Goal: Information Seeking & Learning: Compare options

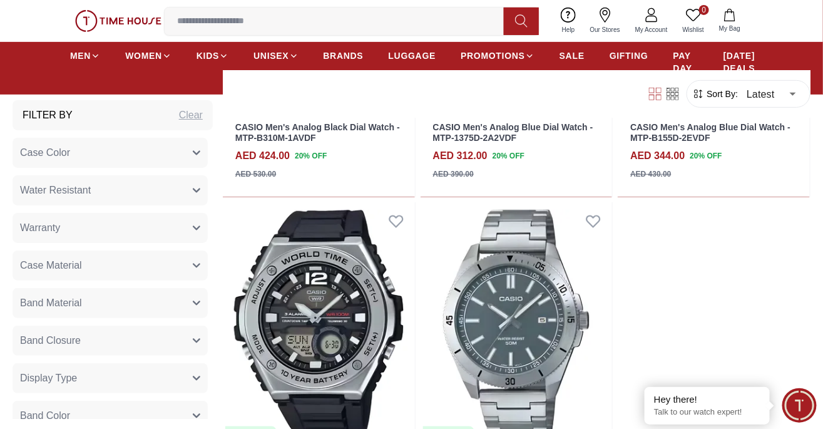
scroll to position [22387, 0]
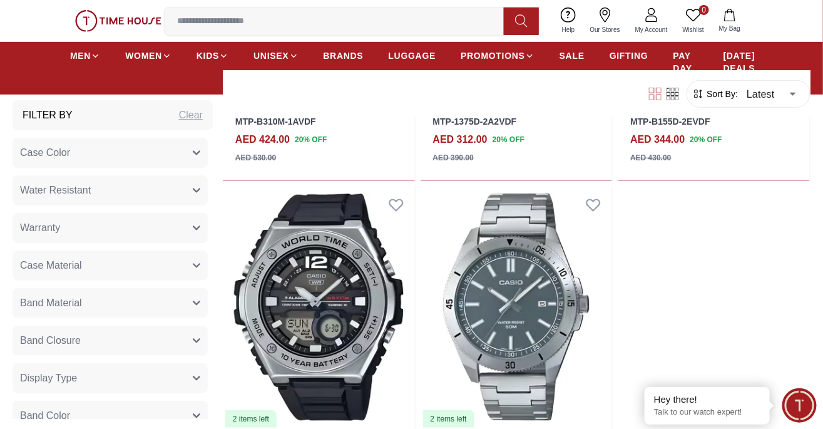
scroll to position [22592, 0]
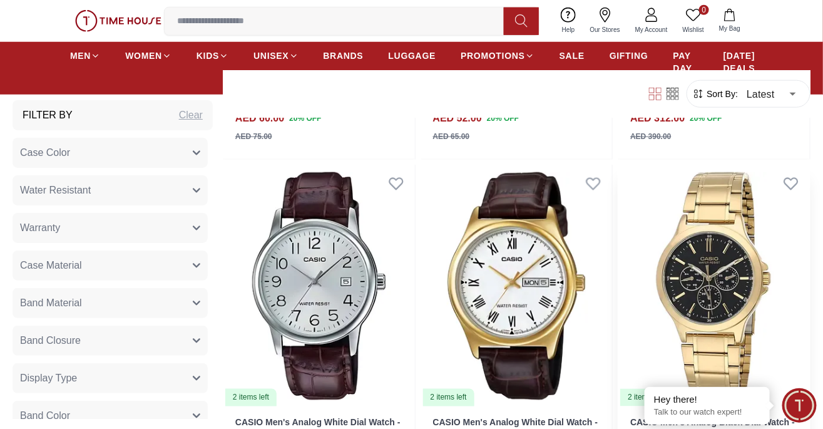
scroll to position [24074, 0]
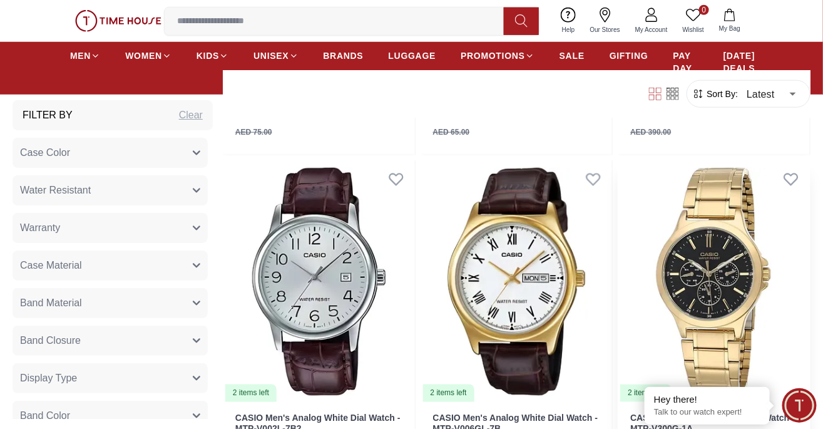
click at [790, 365] on img at bounding box center [713, 281] width 192 height 243
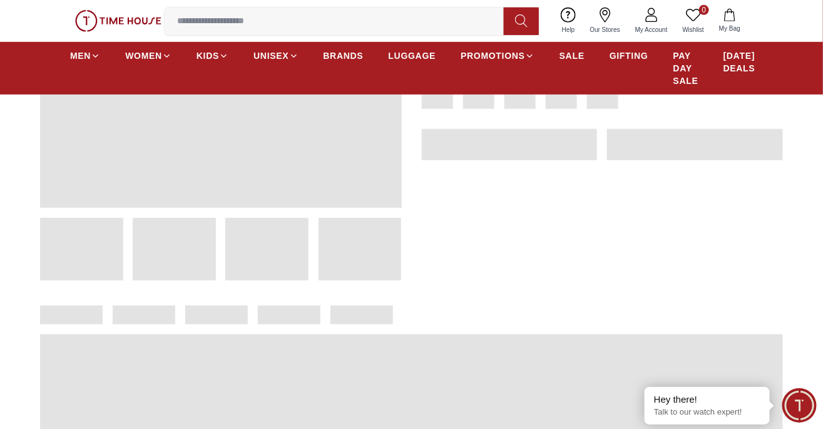
scroll to position [200, 0]
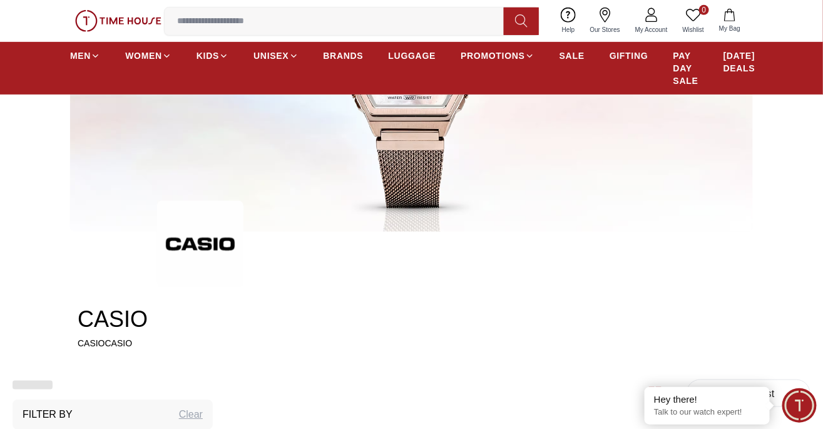
scroll to position [1595, 0]
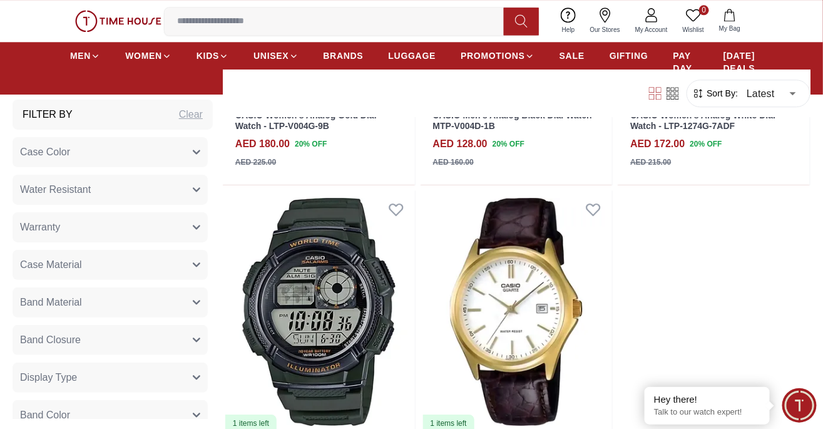
scroll to position [2443, 0]
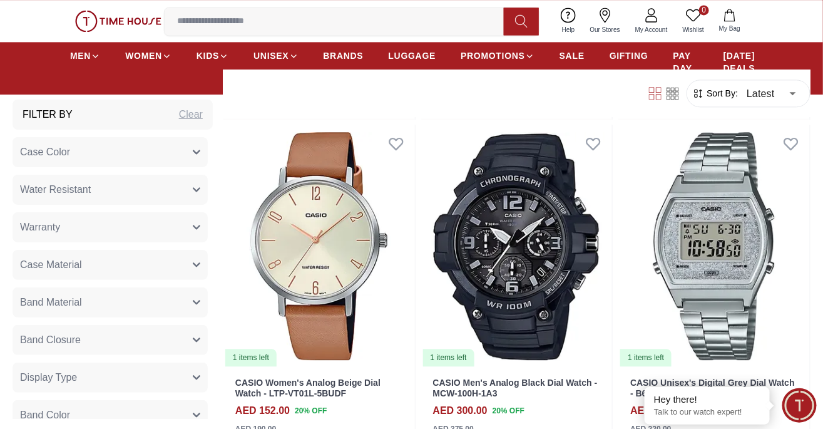
scroll to position [3836, 0]
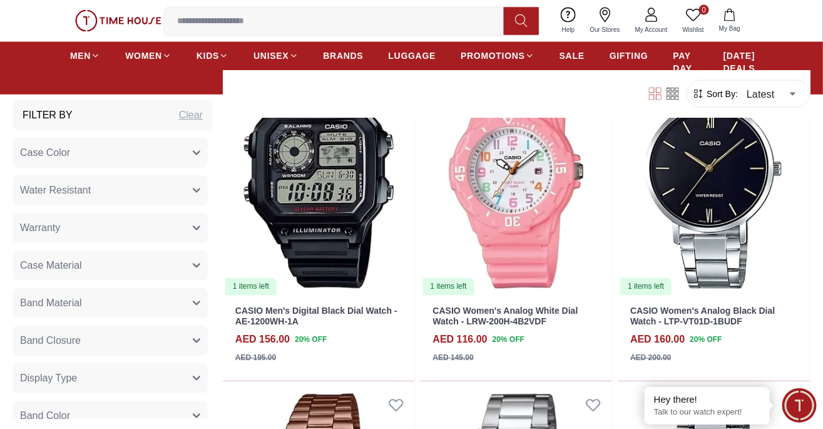
scroll to position [6558, 0]
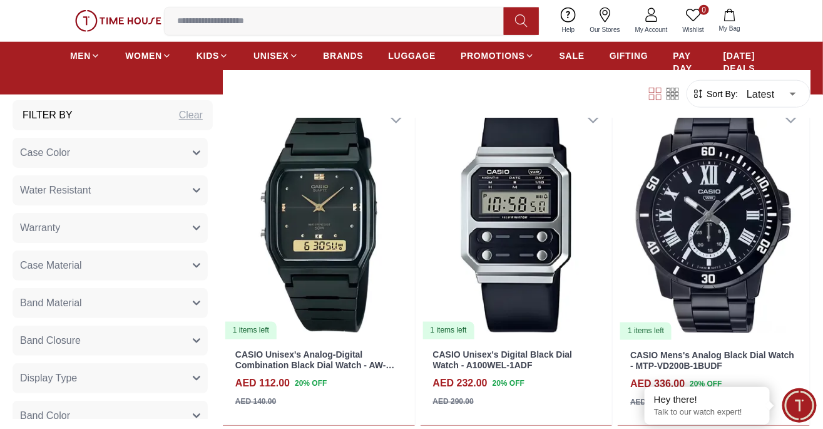
scroll to position [7846, 0]
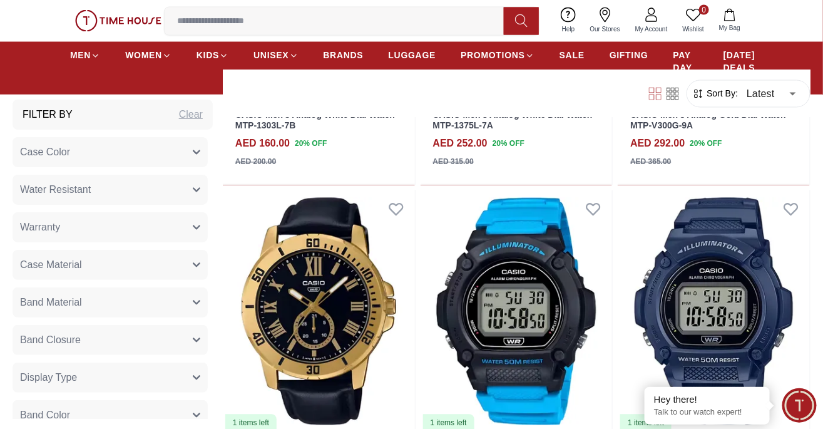
scroll to position [11086, 0]
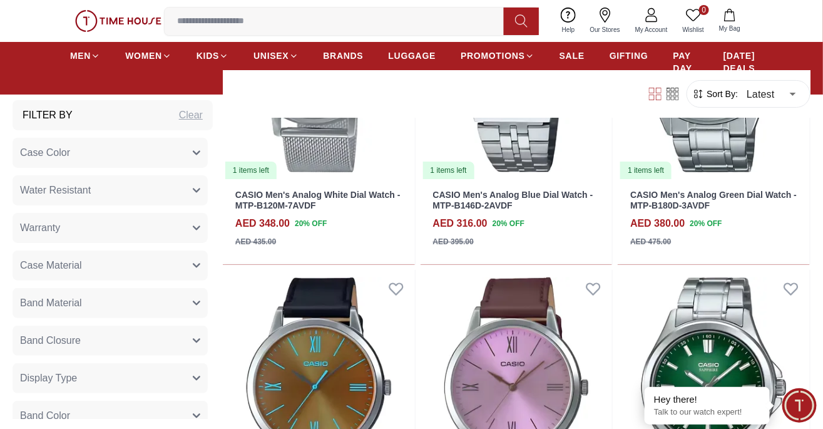
scroll to position [13447, 0]
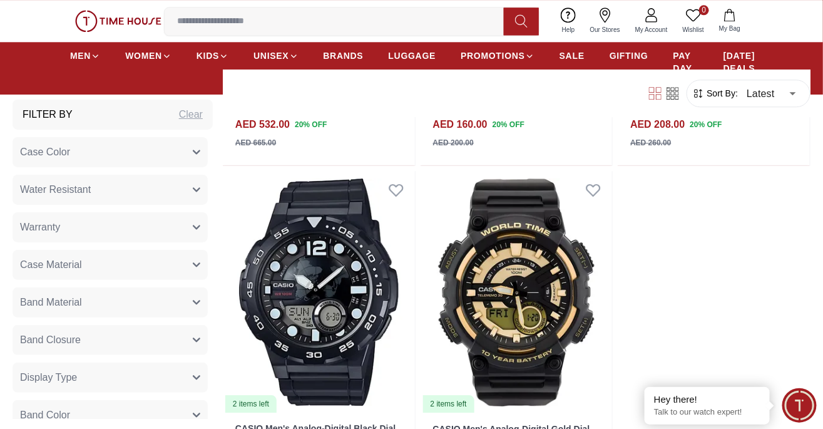
scroll to position [15770, 0]
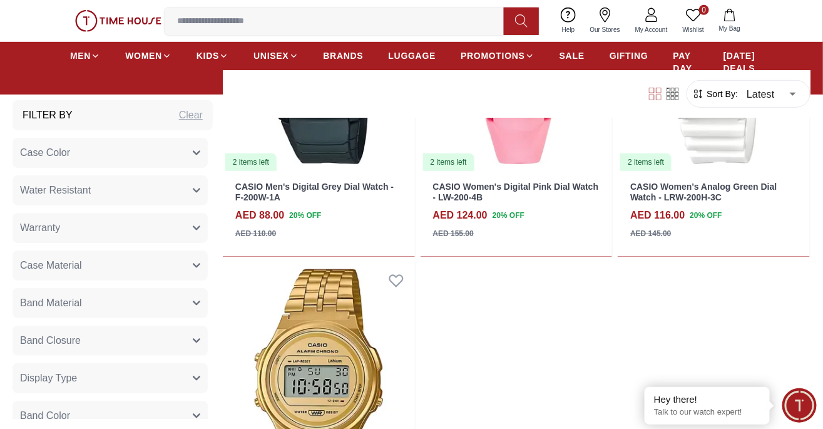
scroll to position [18102, 0]
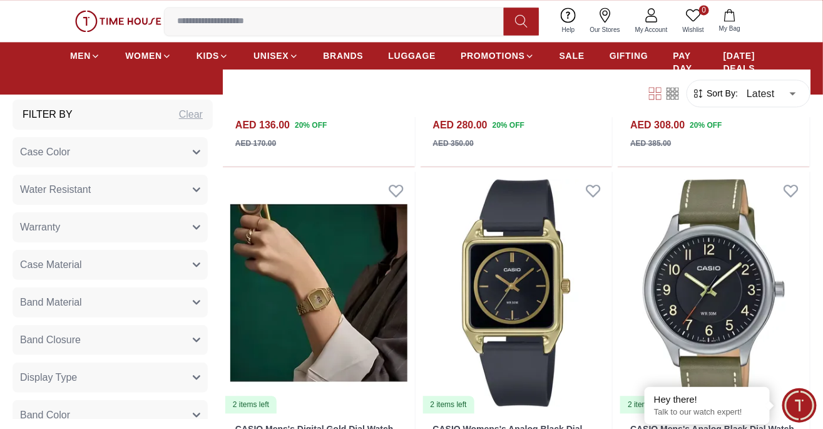
scroll to position [20104, 0]
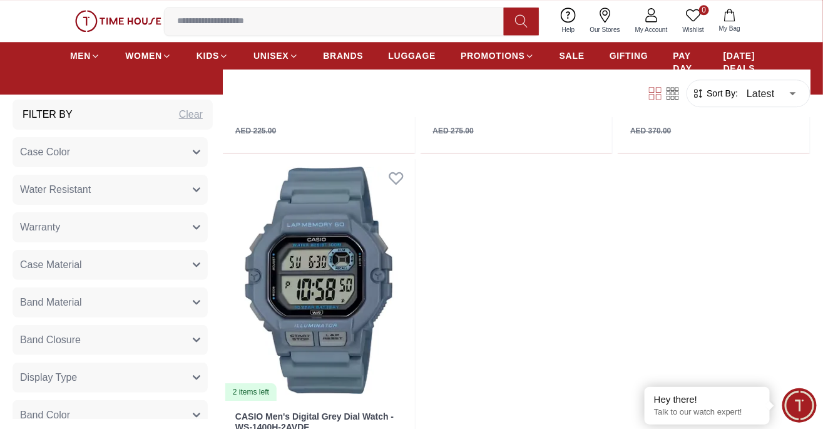
scroll to position [24744, 0]
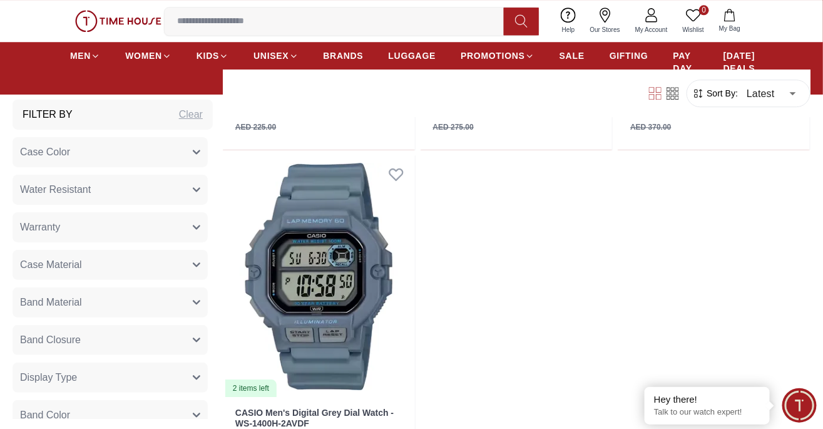
scroll to position [24838, 0]
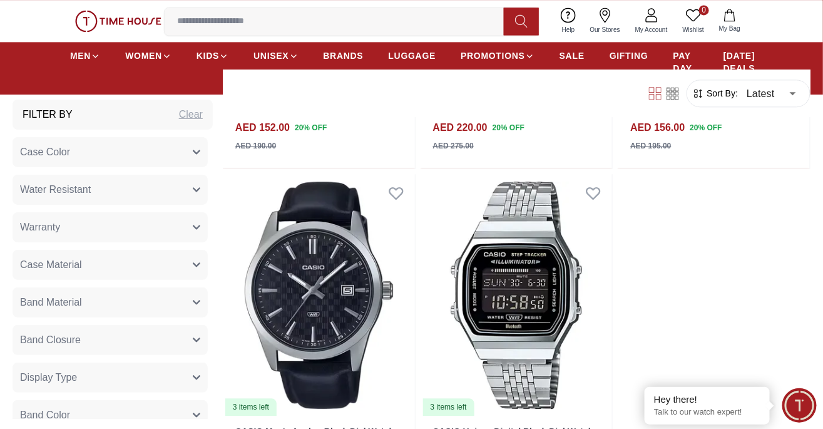
scroll to position [29143, 0]
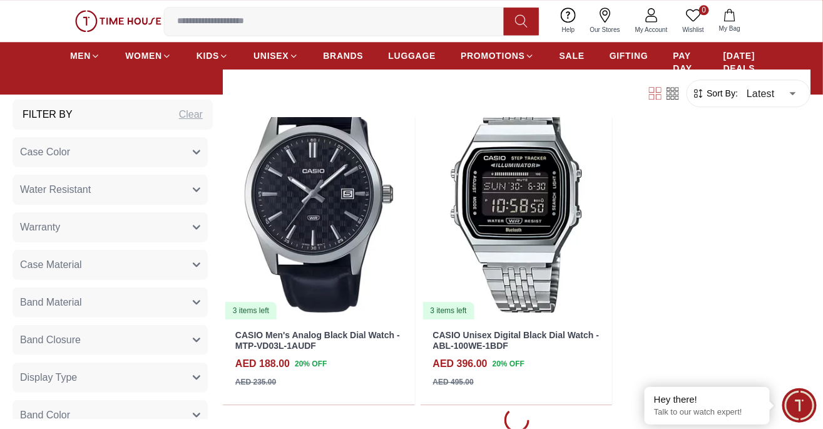
scroll to position [29144, 0]
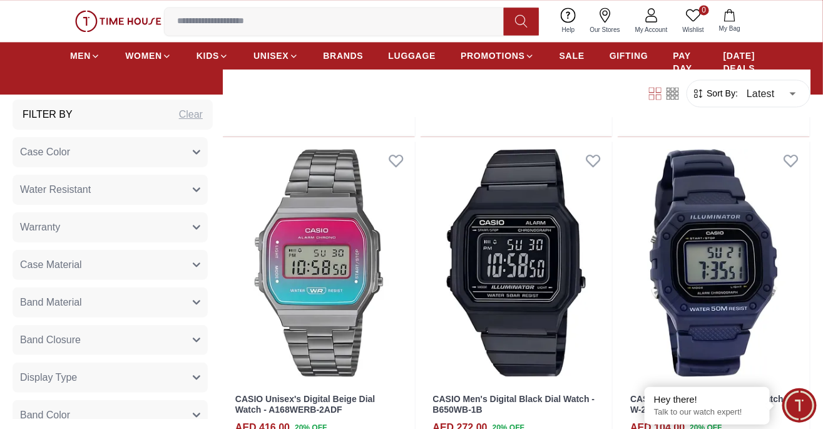
scroll to position [33522, 0]
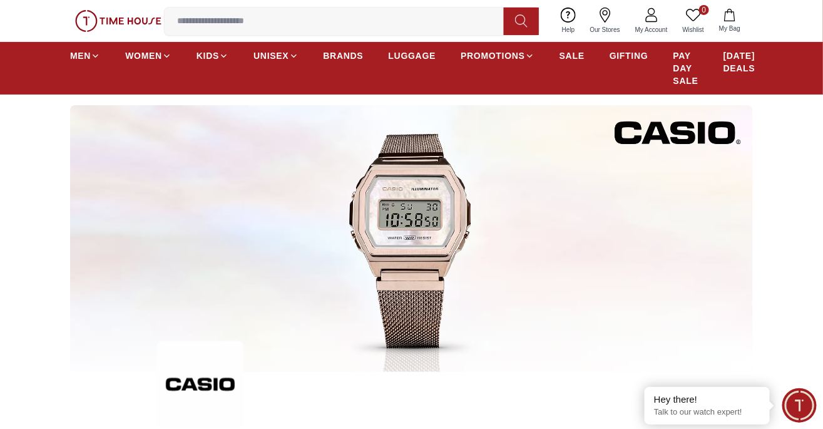
scroll to position [63, 0]
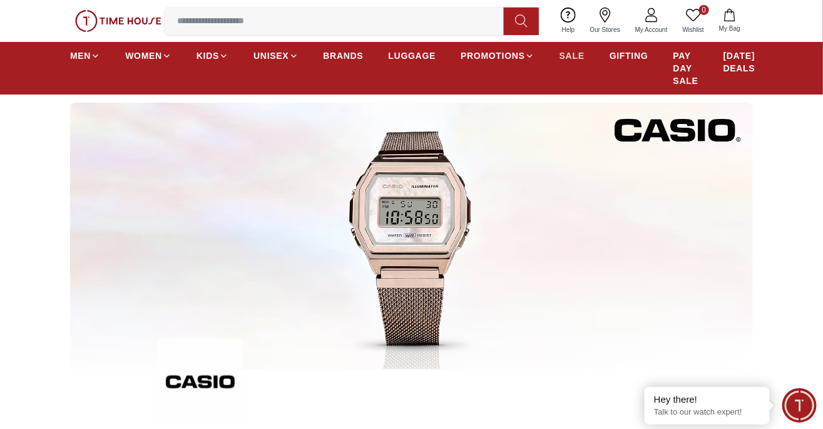
click at [559, 58] on span "SALE" at bounding box center [571, 55] width 25 height 13
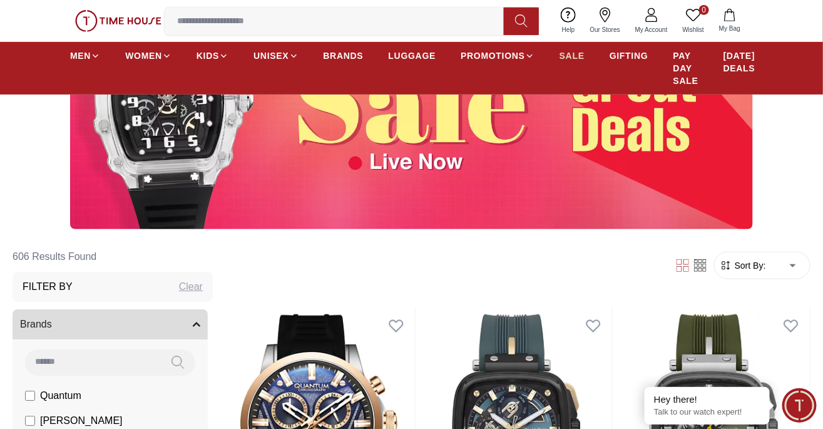
scroll to position [176, 0]
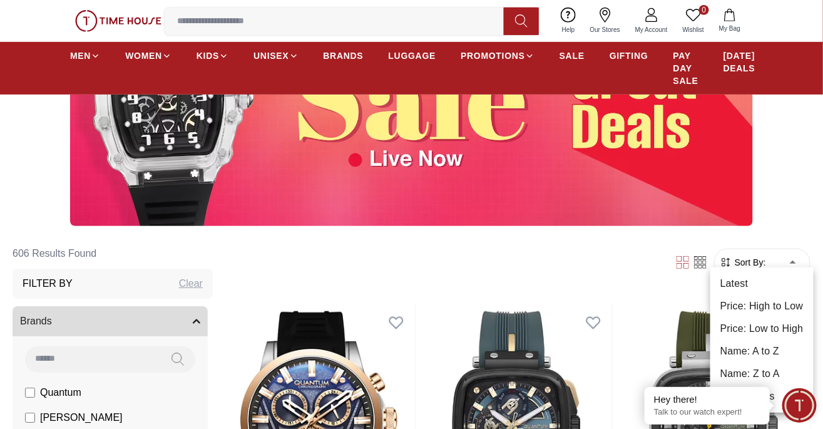
click at [790, 302] on li "Price: High to Low" at bounding box center [761, 306] width 103 height 23
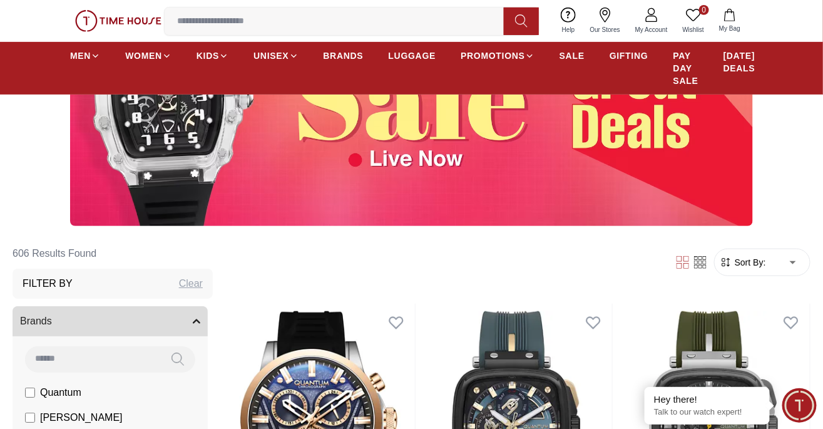
type input "*"
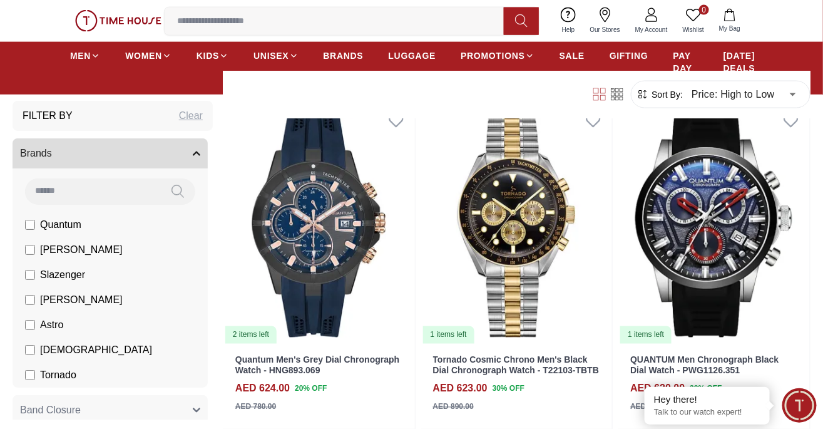
scroll to position [2041, 0]
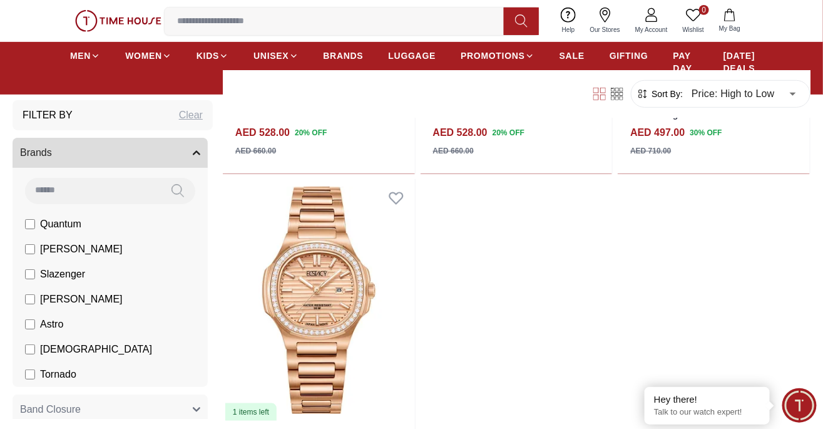
scroll to position [4623, 0]
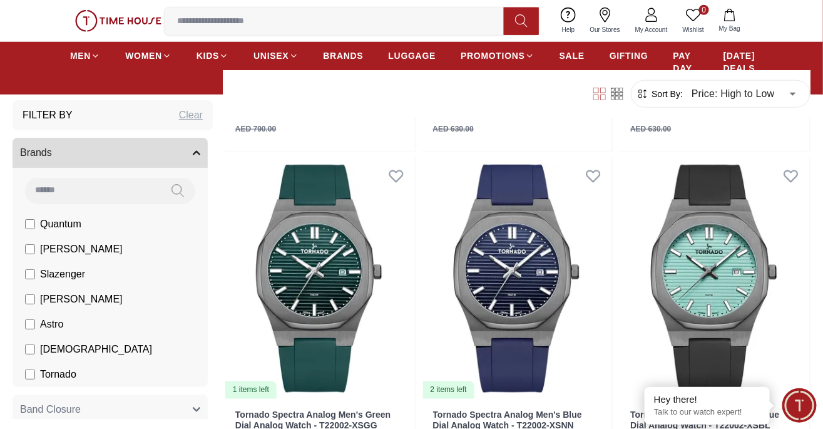
scroll to position [6306, 0]
click at [336, 283] on img at bounding box center [319, 277] width 192 height 243
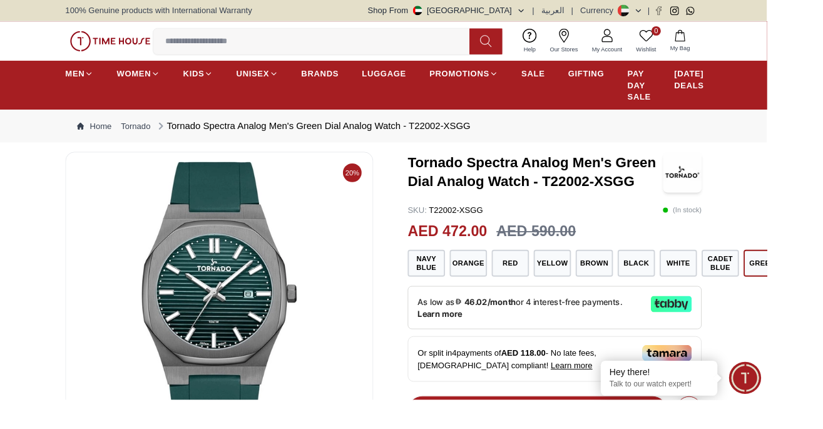
scroll to position [65, 0]
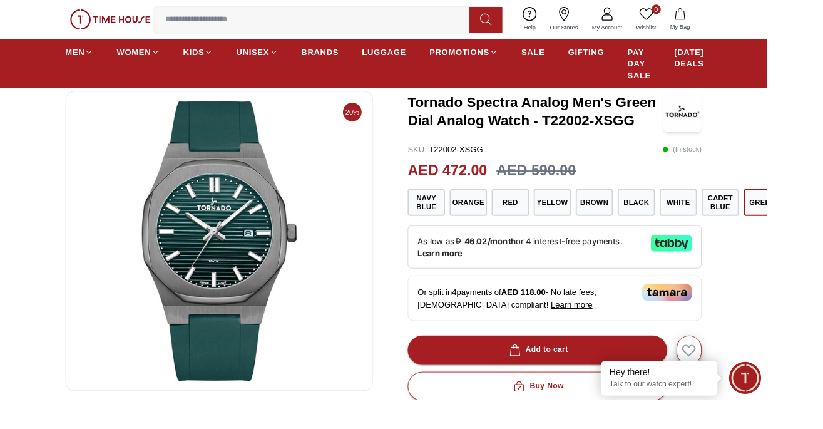
click at [250, 323] on img at bounding box center [235, 258] width 309 height 300
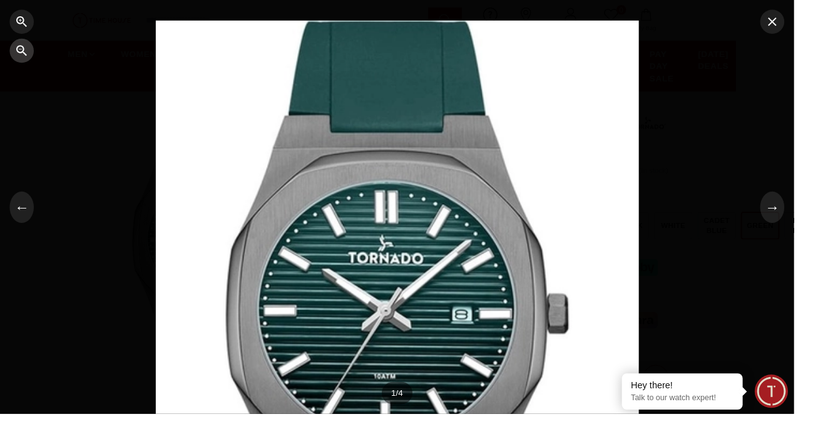
click at [30, 60] on icon "button" at bounding box center [22, 52] width 15 height 15
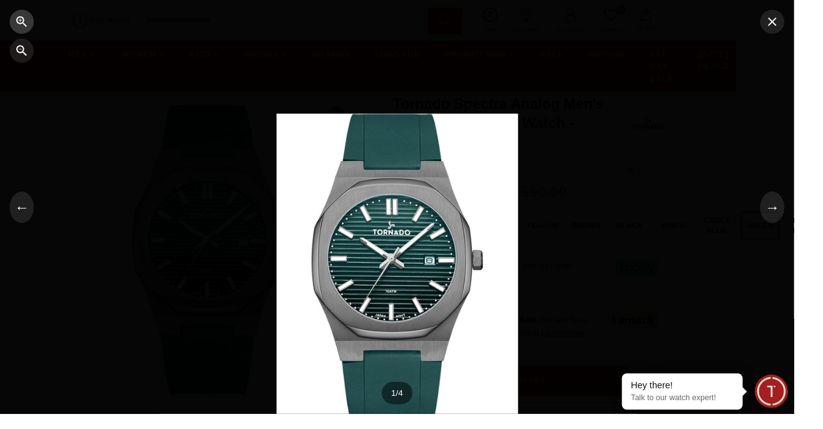
click at [30, 29] on icon "button" at bounding box center [22, 22] width 15 height 15
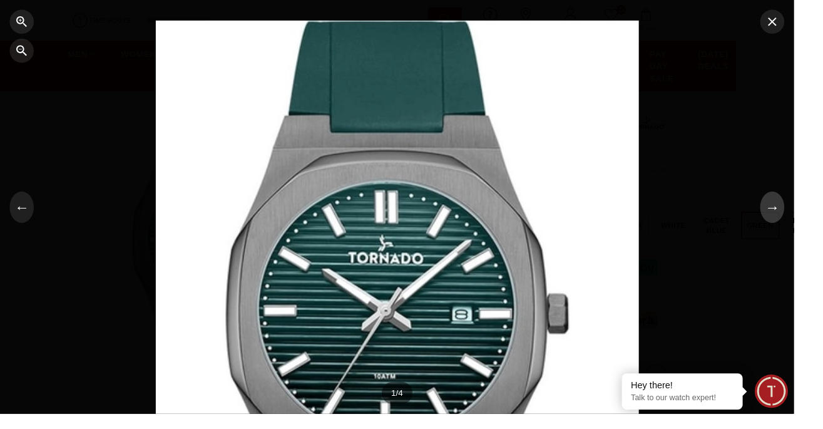
click at [813, 231] on button "→" at bounding box center [800, 214] width 25 height 33
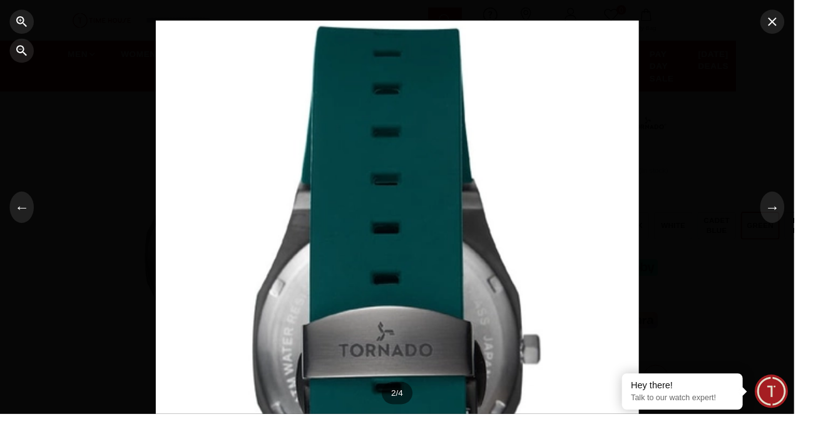
click at [822, 251] on div at bounding box center [411, 214] width 823 height 429
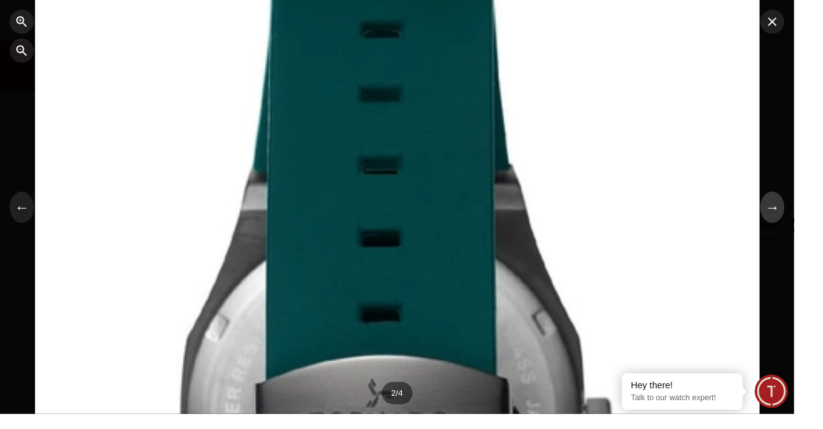
click at [813, 231] on button "→" at bounding box center [800, 214] width 25 height 33
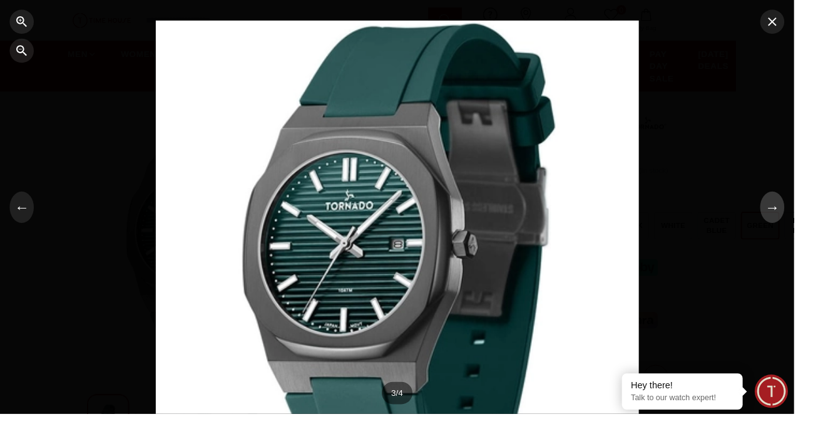
click at [813, 231] on button "→" at bounding box center [800, 214] width 25 height 33
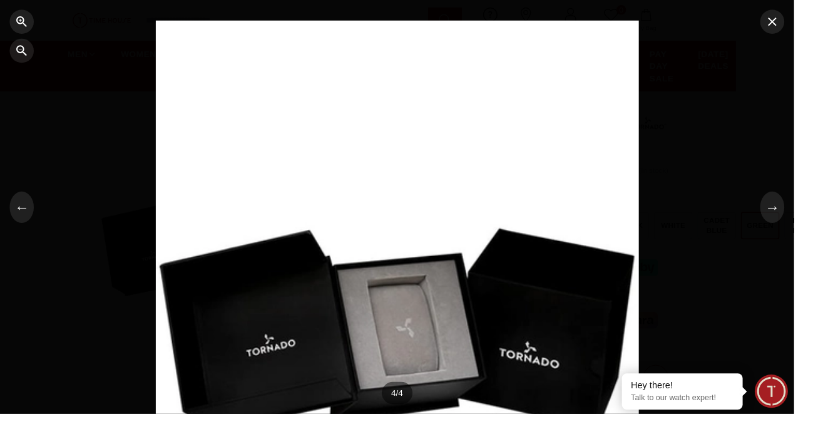
click at [822, 252] on div at bounding box center [411, 214] width 823 height 429
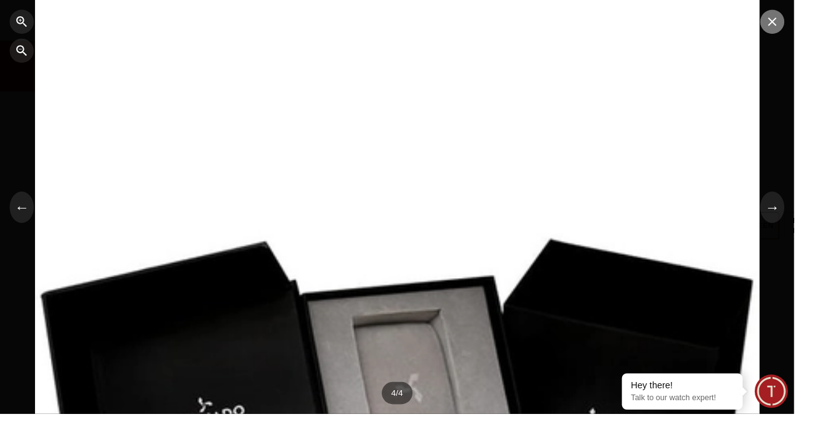
click at [808, 30] on icon "button" at bounding box center [800, 22] width 15 height 15
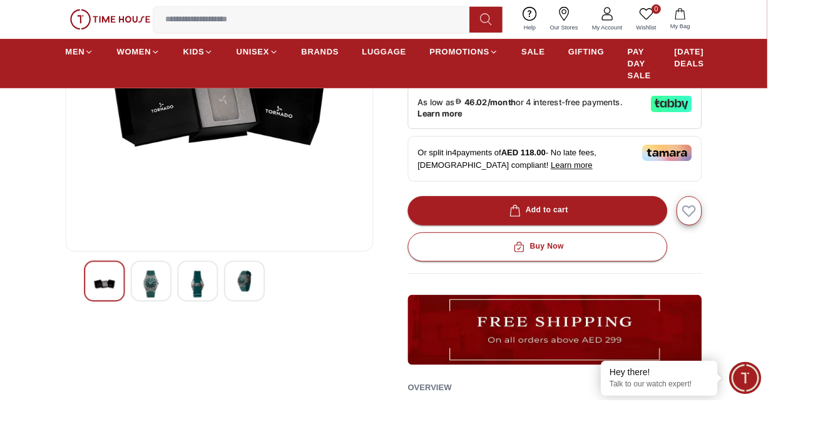
scroll to position [221, 0]
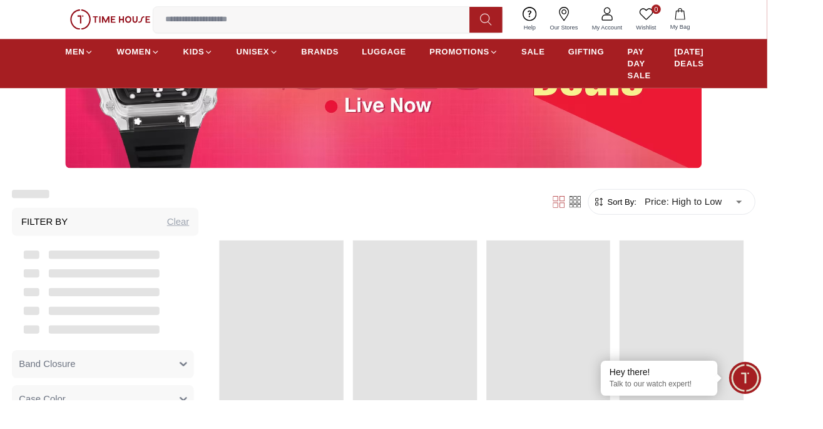
scroll to position [1439, 0]
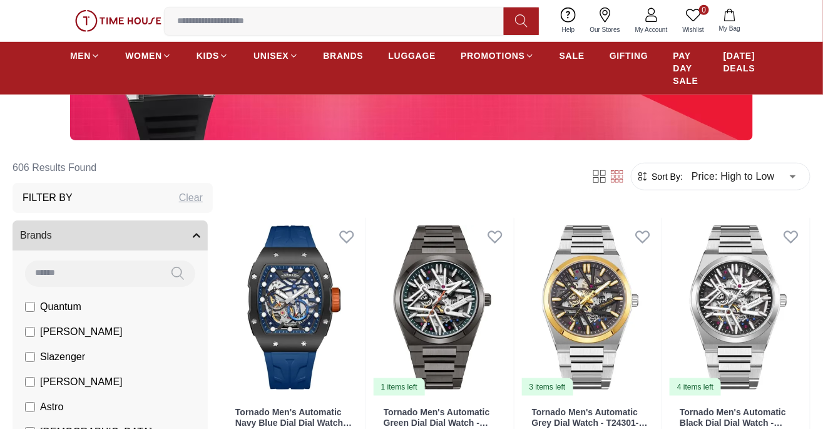
scroll to position [265, 0]
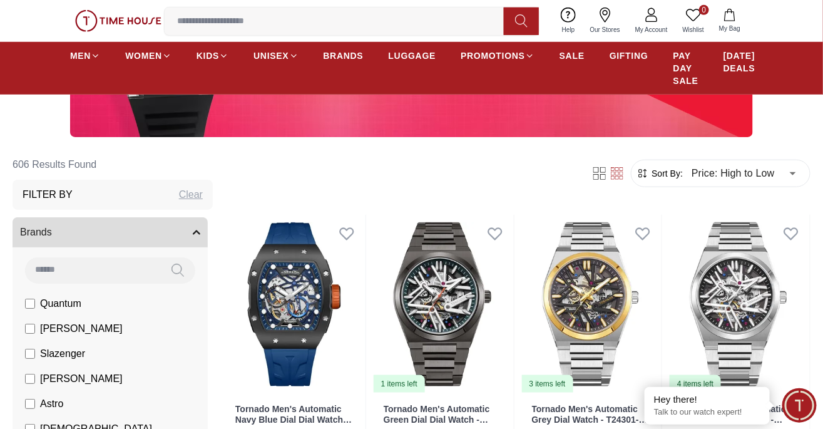
click at [595, 167] on icon at bounding box center [599, 173] width 13 height 13
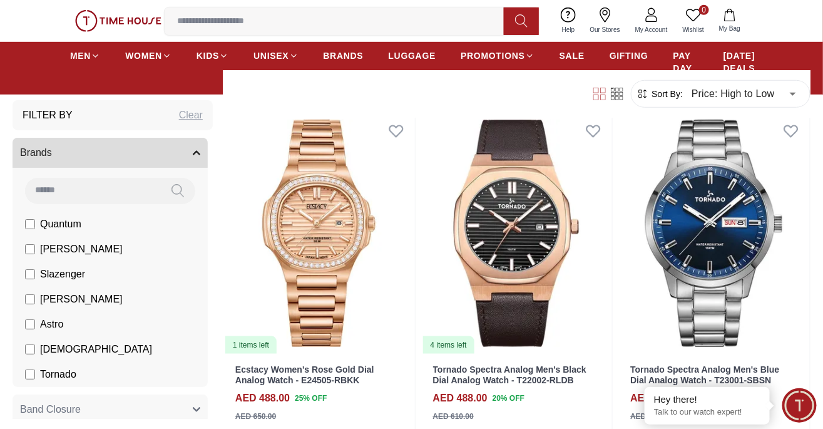
scroll to position [4722, 0]
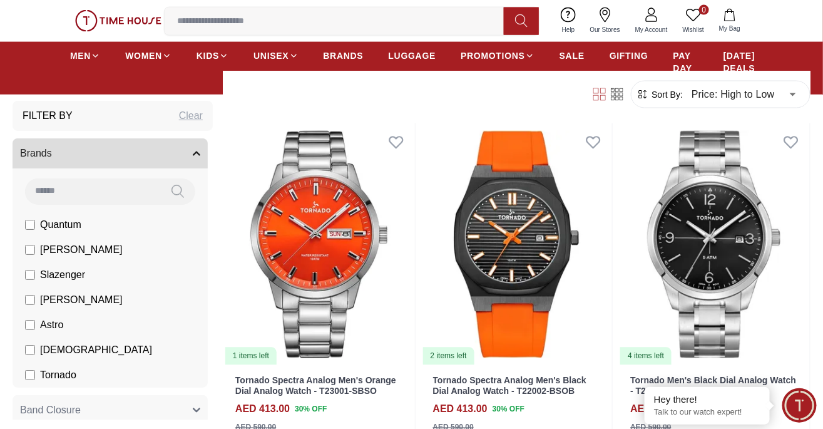
scroll to position [8002, 0]
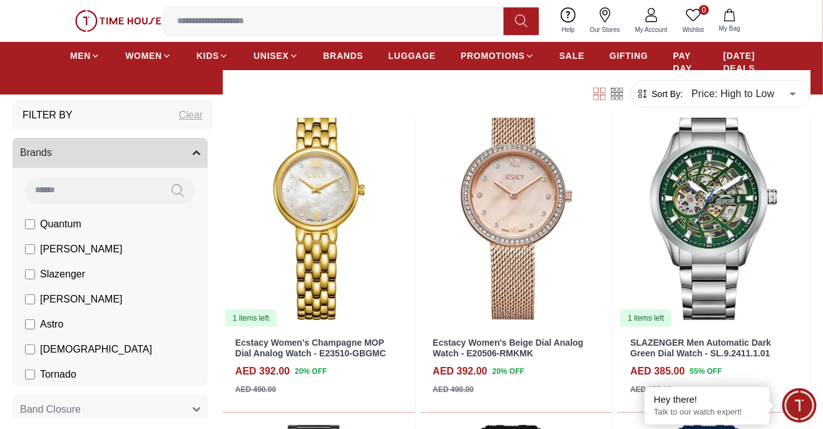
scroll to position [9039, 0]
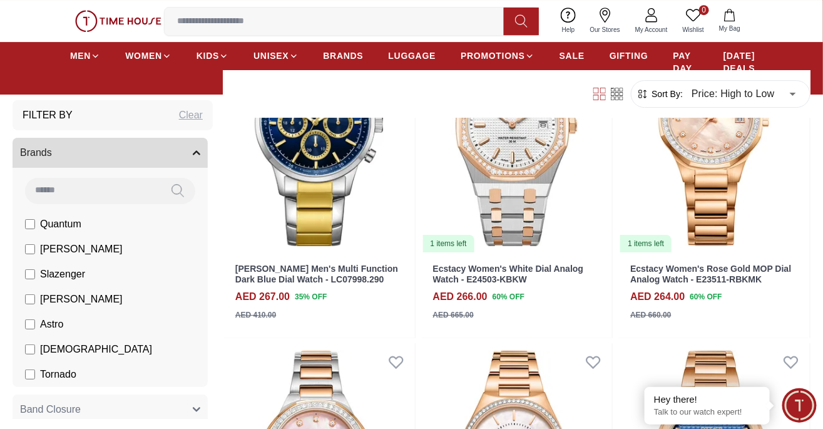
scroll to position [13268, 0]
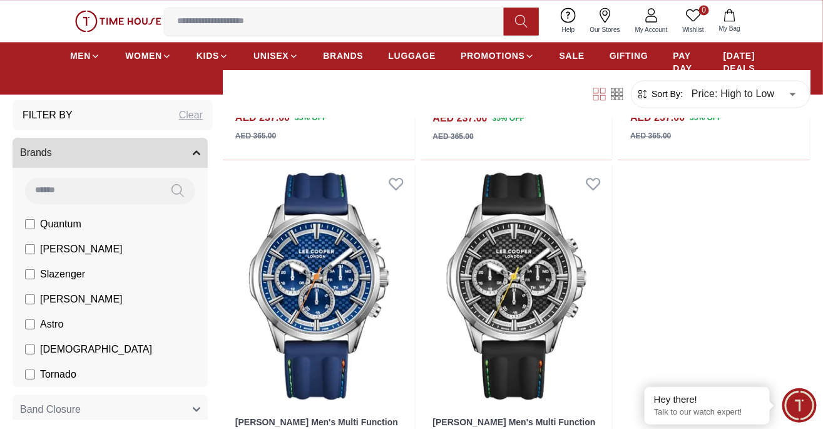
scroll to position [15623, 0]
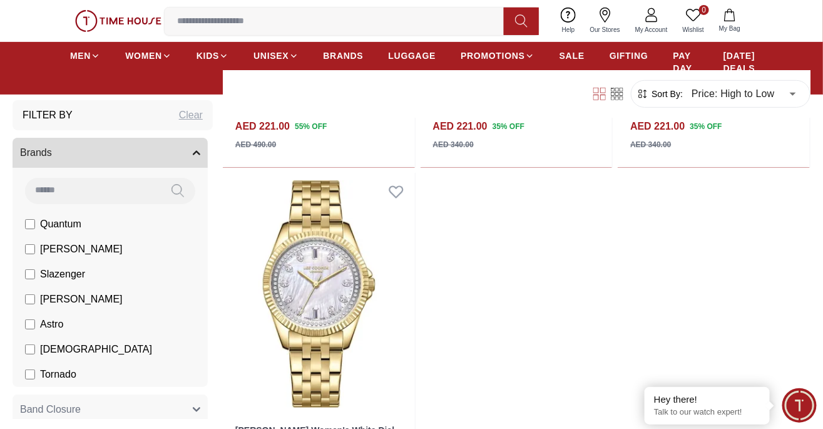
scroll to position [17968, 0]
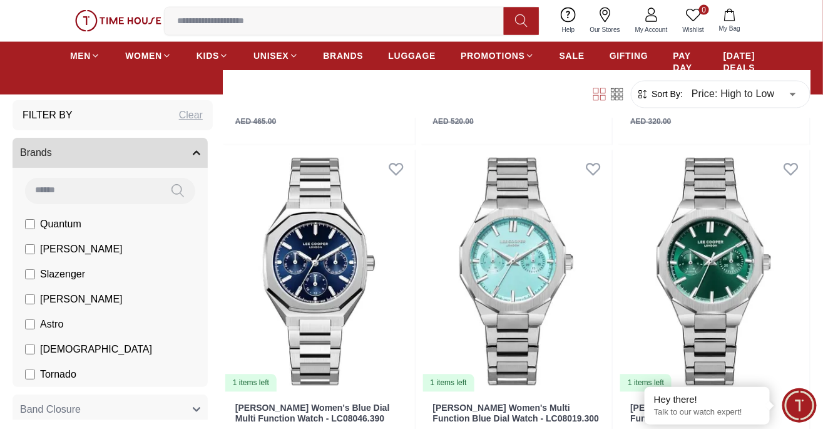
scroll to position [19951, 0]
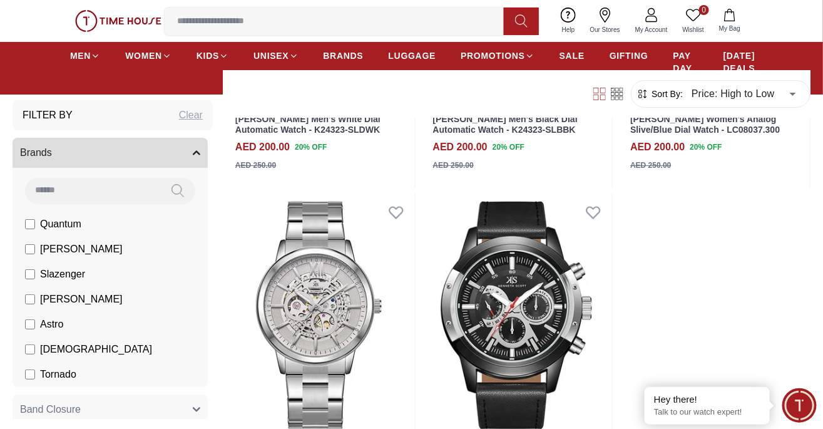
scroll to position [22288, 0]
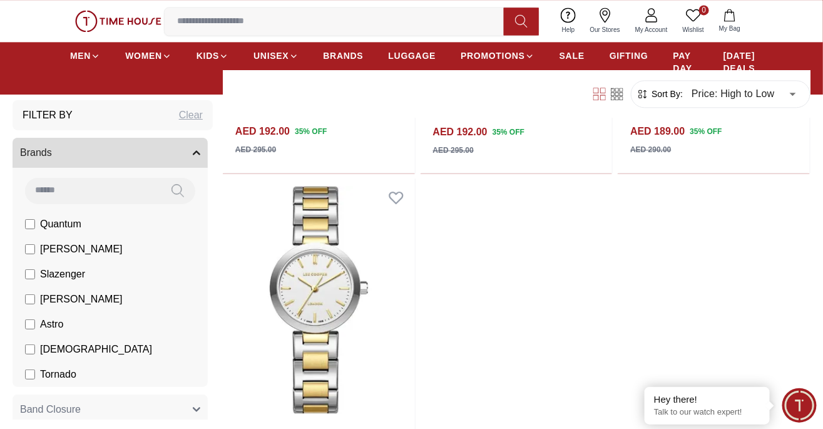
scroll to position [24592, 0]
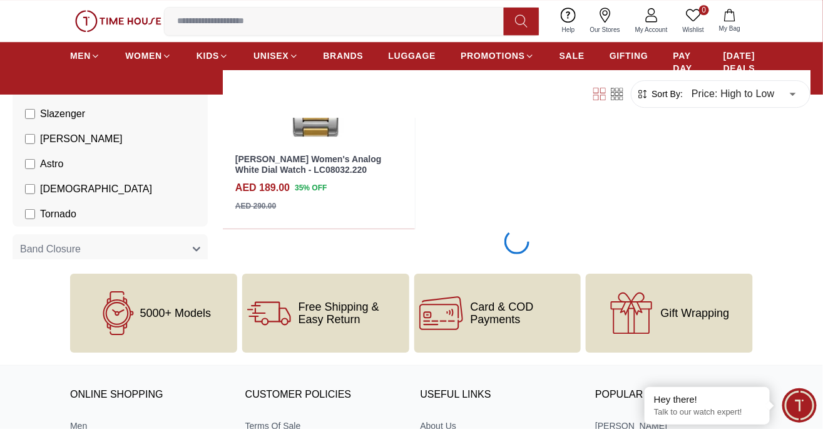
scroll to position [24849, 0]
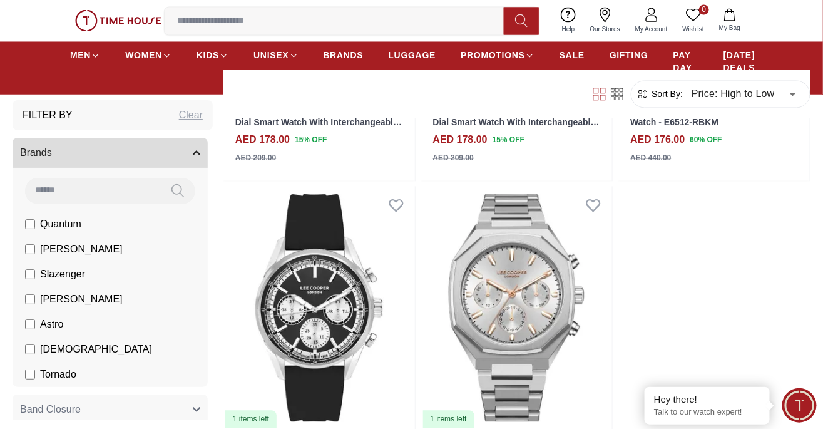
scroll to position [28929, 0]
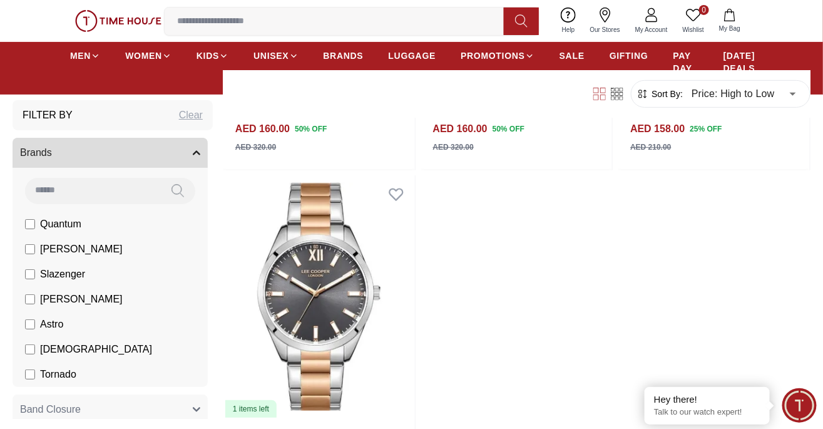
scroll to position [31236, 0]
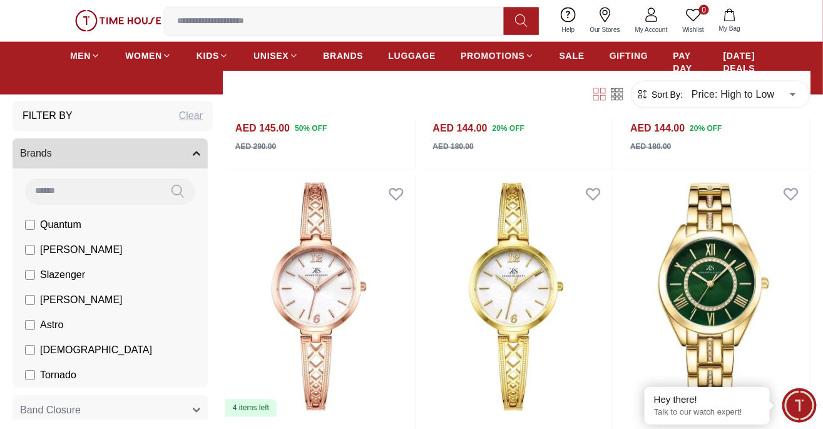
scroll to position [33241, 0]
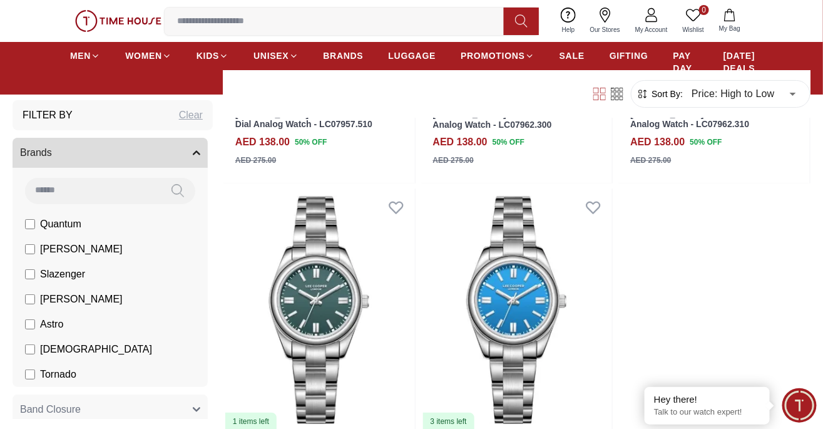
scroll to position [35578, 0]
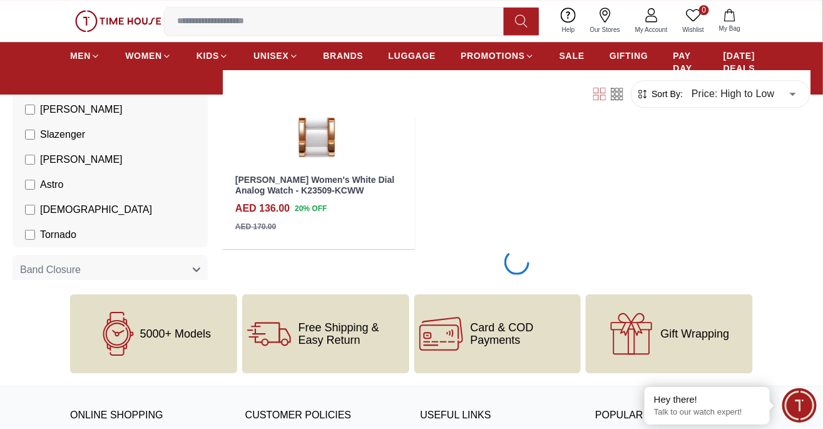
scroll to position [38119, 0]
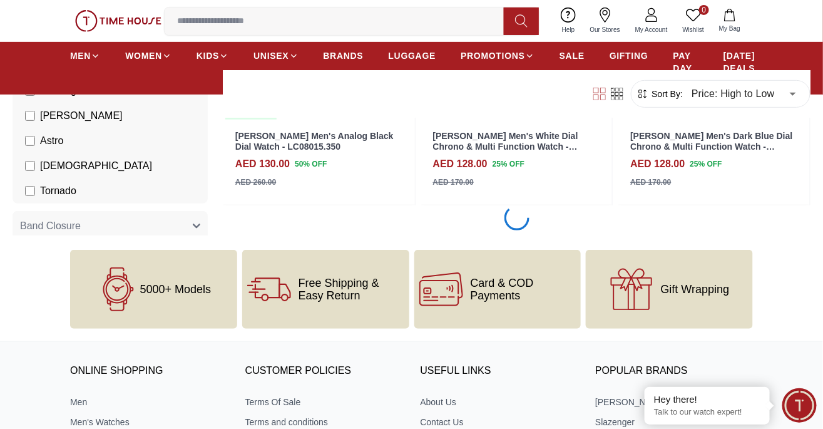
scroll to position [40157, 0]
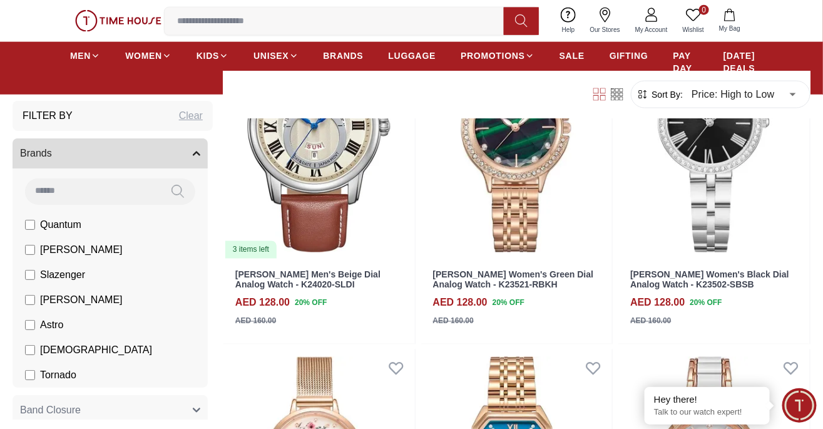
scroll to position [42053, 0]
